Goal: Information Seeking & Learning: Learn about a topic

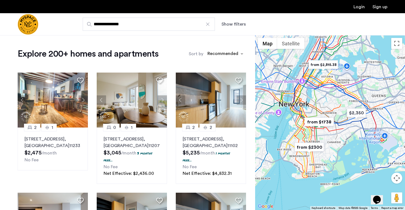
click at [235, 21] on button "Show filters" at bounding box center [234, 24] width 24 height 7
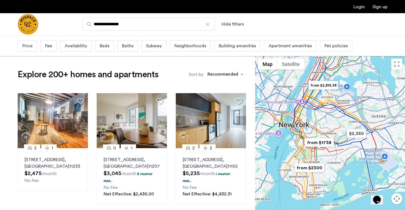
click at [325, 44] on span "Pet policies" at bounding box center [336, 46] width 23 height 7
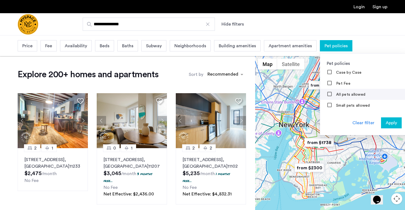
click at [326, 98] on mat-checkbox "All pets allowed" at bounding box center [364, 94] width 88 height 11
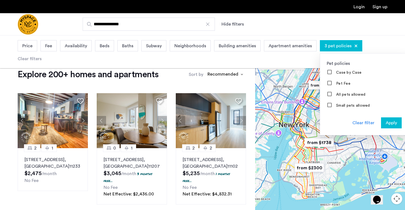
click at [388, 122] on span "Apply" at bounding box center [391, 123] width 11 height 7
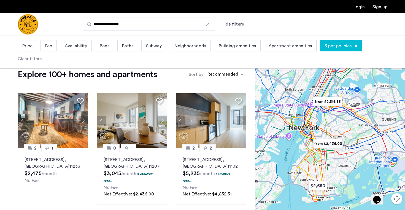
click at [108, 48] on span "Beds" at bounding box center [105, 46] width 10 height 7
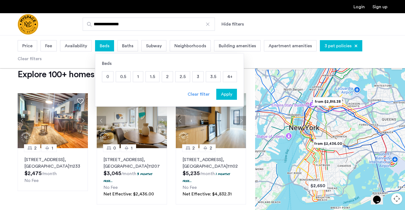
click at [137, 77] on p "1" at bounding box center [138, 77] width 10 height 10
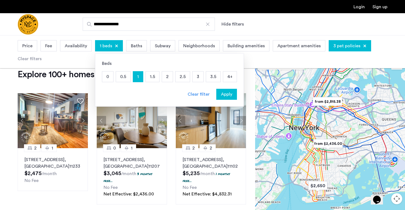
click at [225, 95] on span "Apply" at bounding box center [226, 94] width 11 height 7
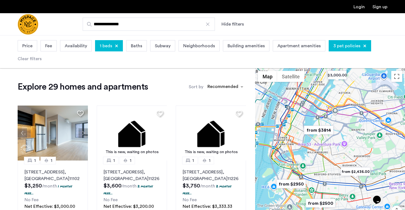
click at [109, 45] on span "1 beds" at bounding box center [106, 46] width 12 height 7
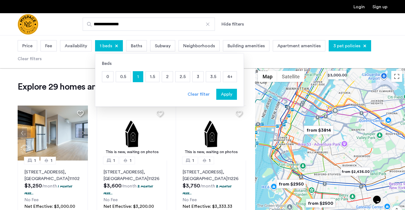
click at [166, 77] on p "2" at bounding box center [167, 77] width 11 height 10
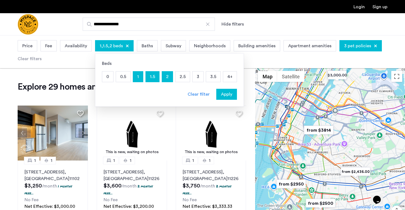
click at [231, 93] on span "Apply" at bounding box center [226, 94] width 11 height 7
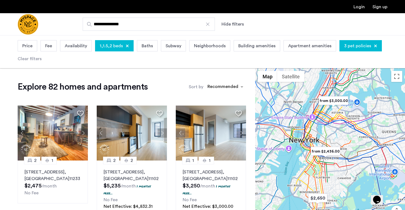
click at [31, 48] on span "Price" at bounding box center [27, 46] width 10 height 7
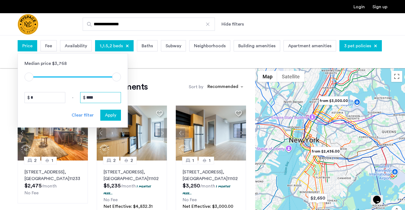
click at [97, 96] on input "****" at bounding box center [100, 97] width 41 height 11
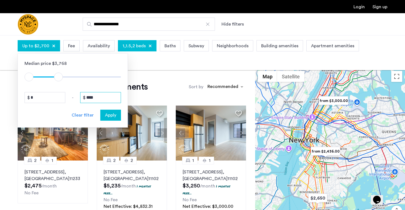
type input "****"
click at [107, 116] on span "Apply" at bounding box center [110, 115] width 11 height 7
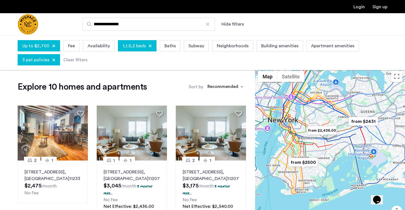
click at [300, 141] on div at bounding box center [330, 155] width 150 height 175
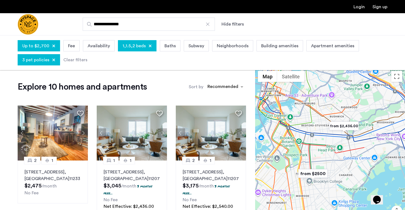
click at [300, 143] on div at bounding box center [330, 155] width 150 height 175
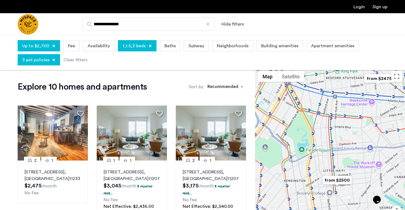
drag, startPoint x: 300, startPoint y: 143, endPoint x: 313, endPoint y: 107, distance: 38.9
click at [313, 107] on div at bounding box center [330, 155] width 150 height 175
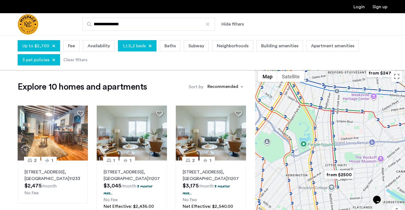
click at [313, 107] on div at bounding box center [330, 155] width 150 height 175
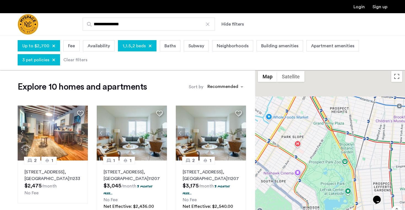
drag, startPoint x: 301, startPoint y: 108, endPoint x: 344, endPoint y: 143, distance: 55.2
click at [344, 143] on div at bounding box center [330, 155] width 150 height 175
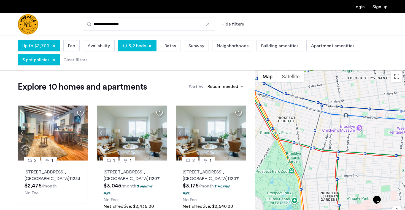
drag, startPoint x: 311, startPoint y: 144, endPoint x: 283, endPoint y: 147, distance: 28.5
click at [284, 145] on div at bounding box center [330, 155] width 150 height 175
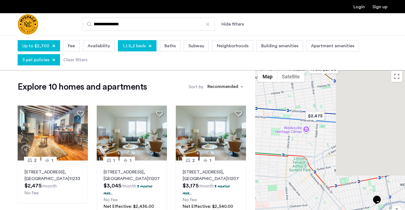
drag, startPoint x: 368, startPoint y: 145, endPoint x: 278, endPoint y: 146, distance: 90.1
click at [278, 146] on div at bounding box center [330, 155] width 150 height 175
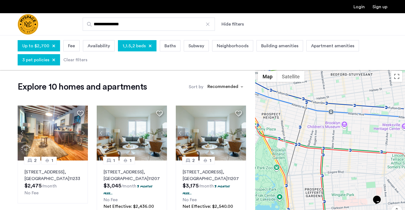
drag, startPoint x: 277, startPoint y: 145, endPoint x: 402, endPoint y: 150, distance: 125.2
click at [402, 150] on div at bounding box center [330, 155] width 150 height 175
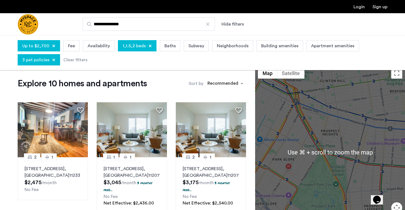
scroll to position [6, 0]
